Goal: Information Seeking & Learning: Learn about a topic

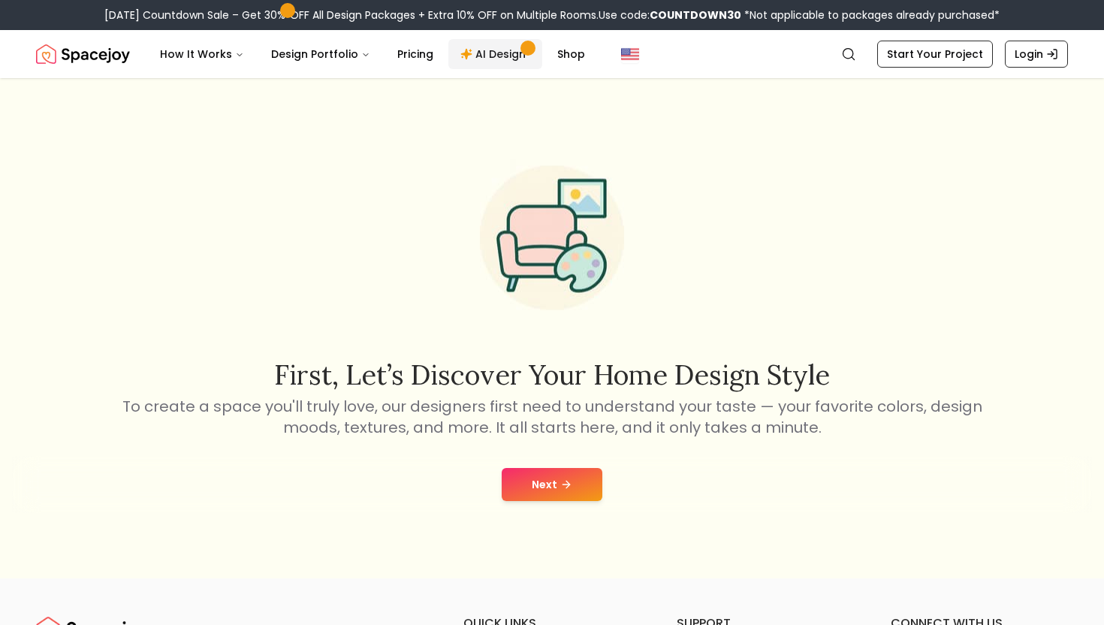
click at [499, 53] on link "AI Design" at bounding box center [496, 54] width 94 height 30
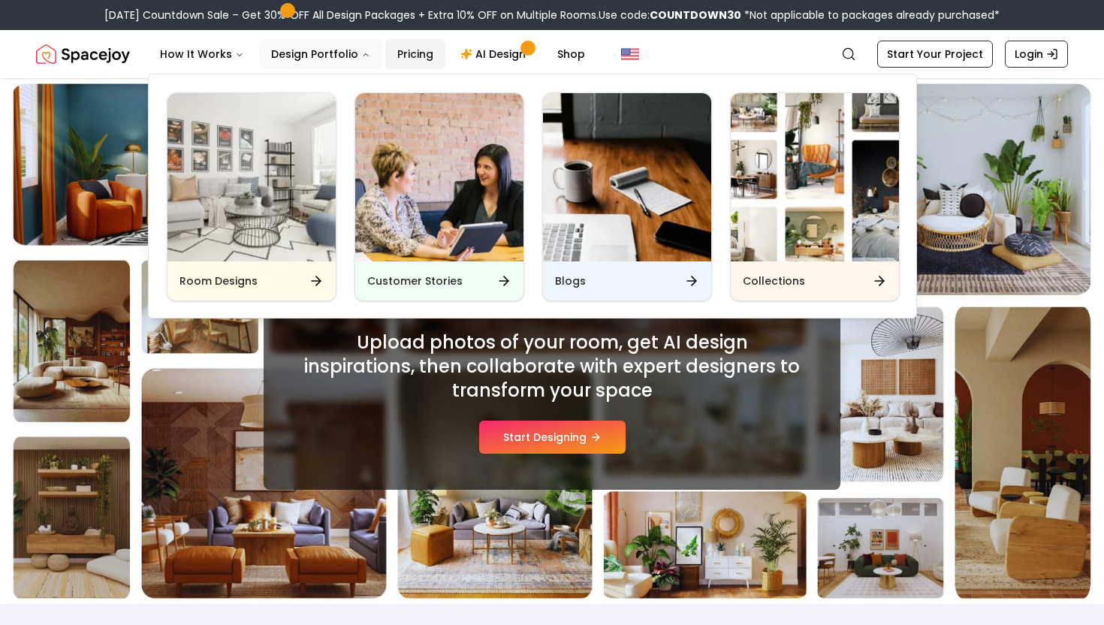
click at [403, 52] on link "Pricing" at bounding box center [415, 54] width 60 height 30
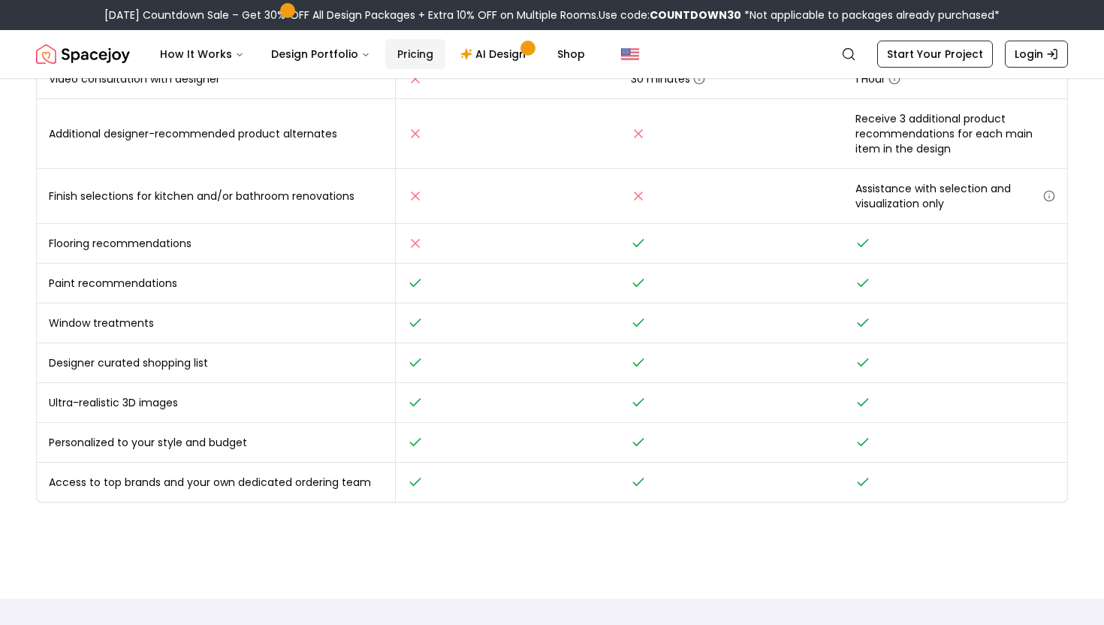
scroll to position [566, 0]
